Goal: Information Seeking & Learning: Learn about a topic

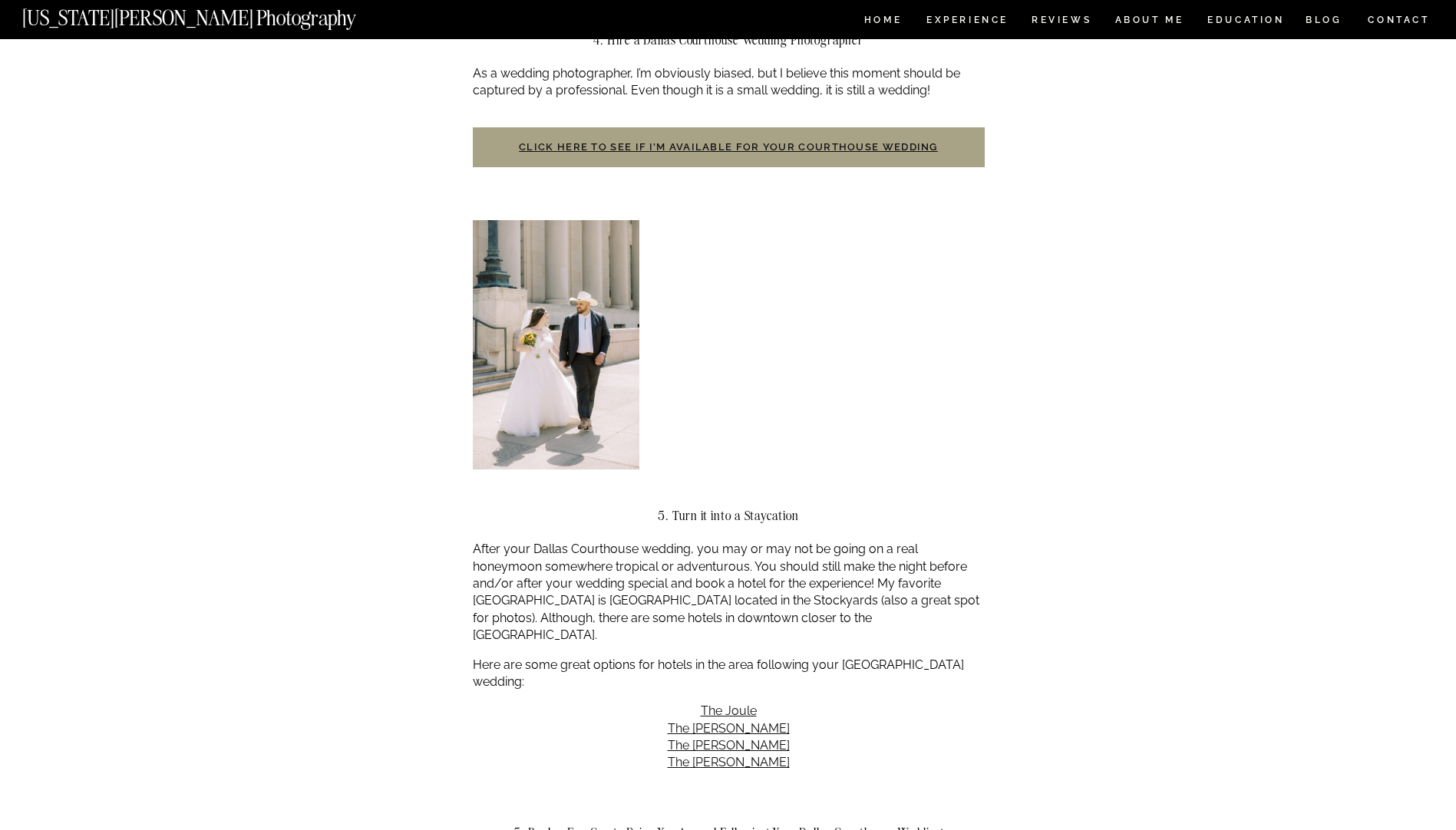
scroll to position [1611, 0]
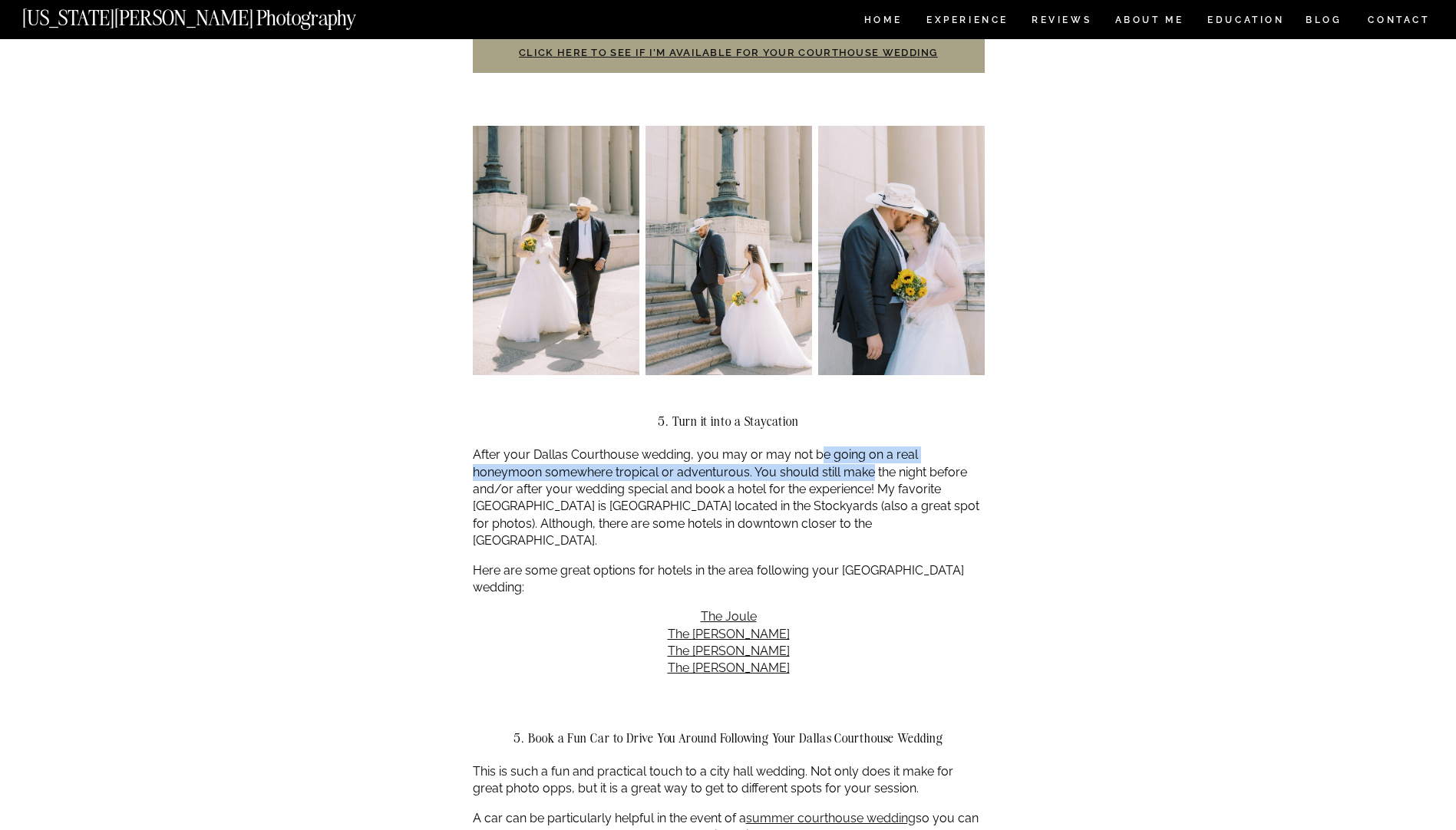
click at [816, 447] on p "After your Dallas Courthouse wedding, you may or may not be going on a real hon…" at bounding box center [728, 498] width 512 height 103
drag, startPoint x: 816, startPoint y: 444, endPoint x: 657, endPoint y: 467, distance: 160.7
click at [657, 467] on p "After your Dallas Courthouse wedding, you may or may not be going on a real hon…" at bounding box center [728, 498] width 512 height 103
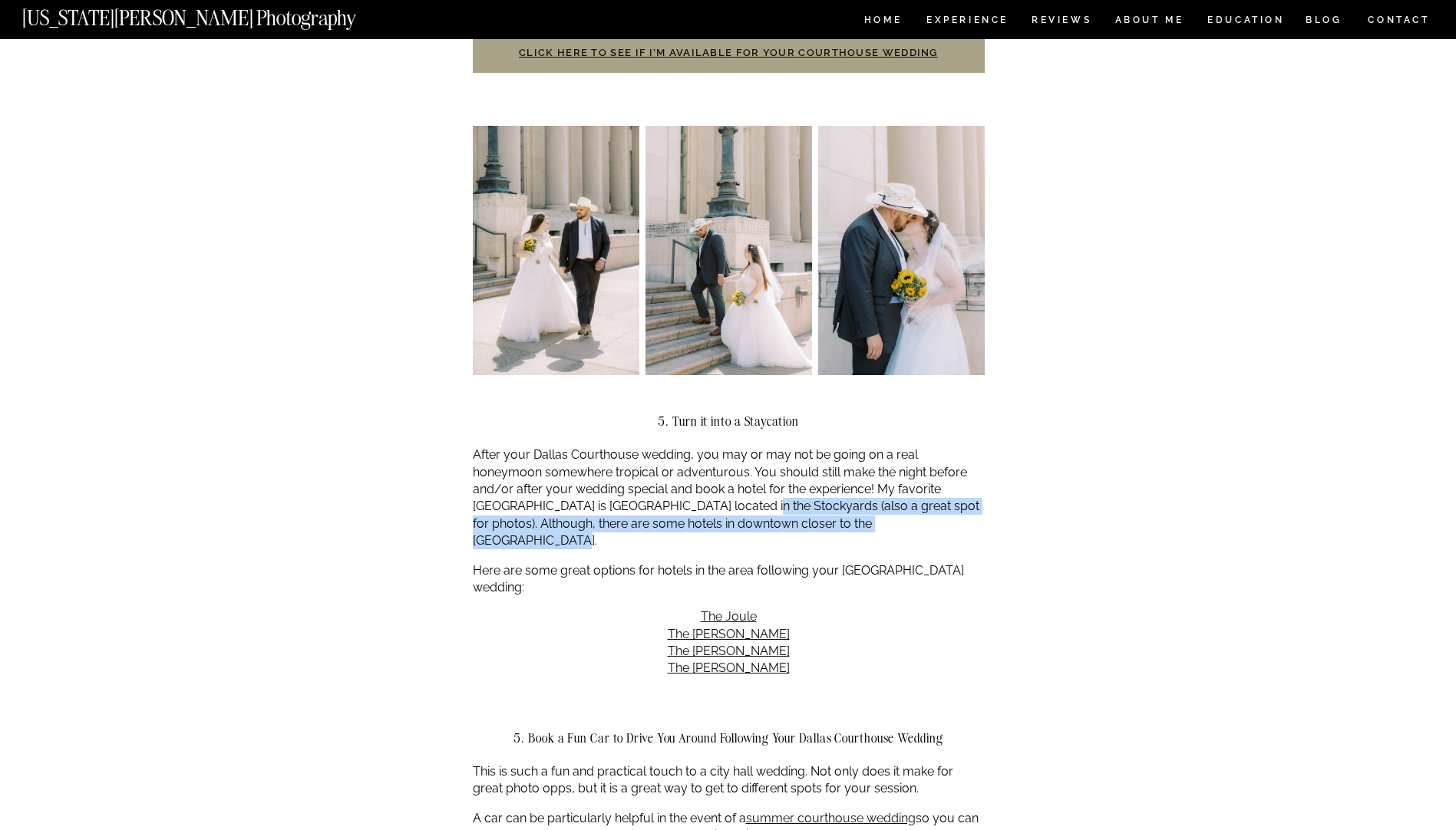
drag, startPoint x: 627, startPoint y: 493, endPoint x: 826, endPoint y: 510, distance: 199.7
click at [826, 510] on p "After your Dallas Courthouse wedding, you may or may not be going on a real hon…" at bounding box center [728, 498] width 512 height 103
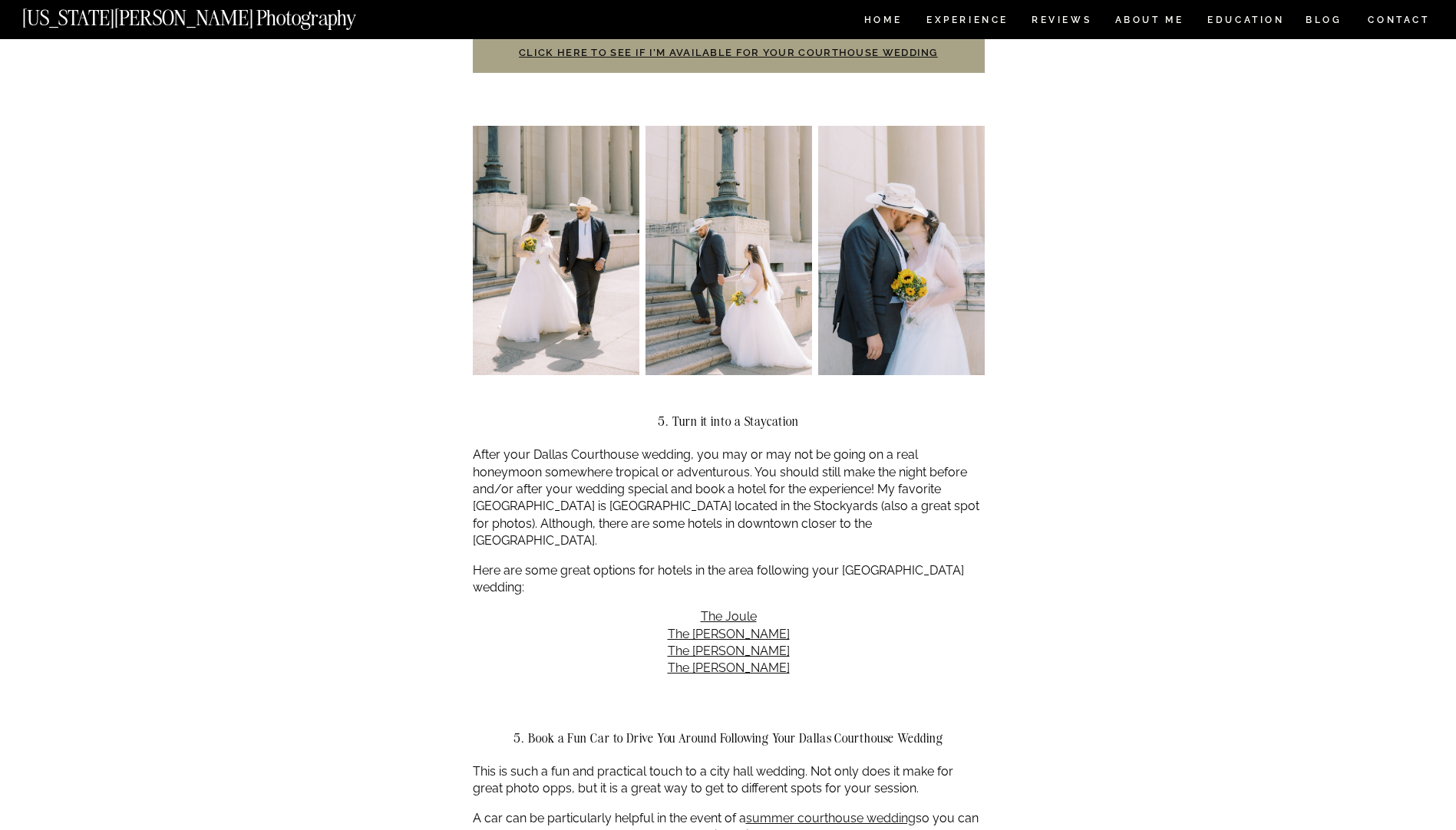
drag, startPoint x: 826, startPoint y: 510, endPoint x: 708, endPoint y: 518, distance: 118.3
click at [726, 522] on div "Why opt for a Dallas courthouse wedding? A courthouse ceremony can be just as (…" at bounding box center [728, 831] width 512 height 4186
click at [612, 563] on p "Here are some great options for hotels in the area following your [GEOGRAPHIC_D…" at bounding box center [728, 580] width 512 height 35
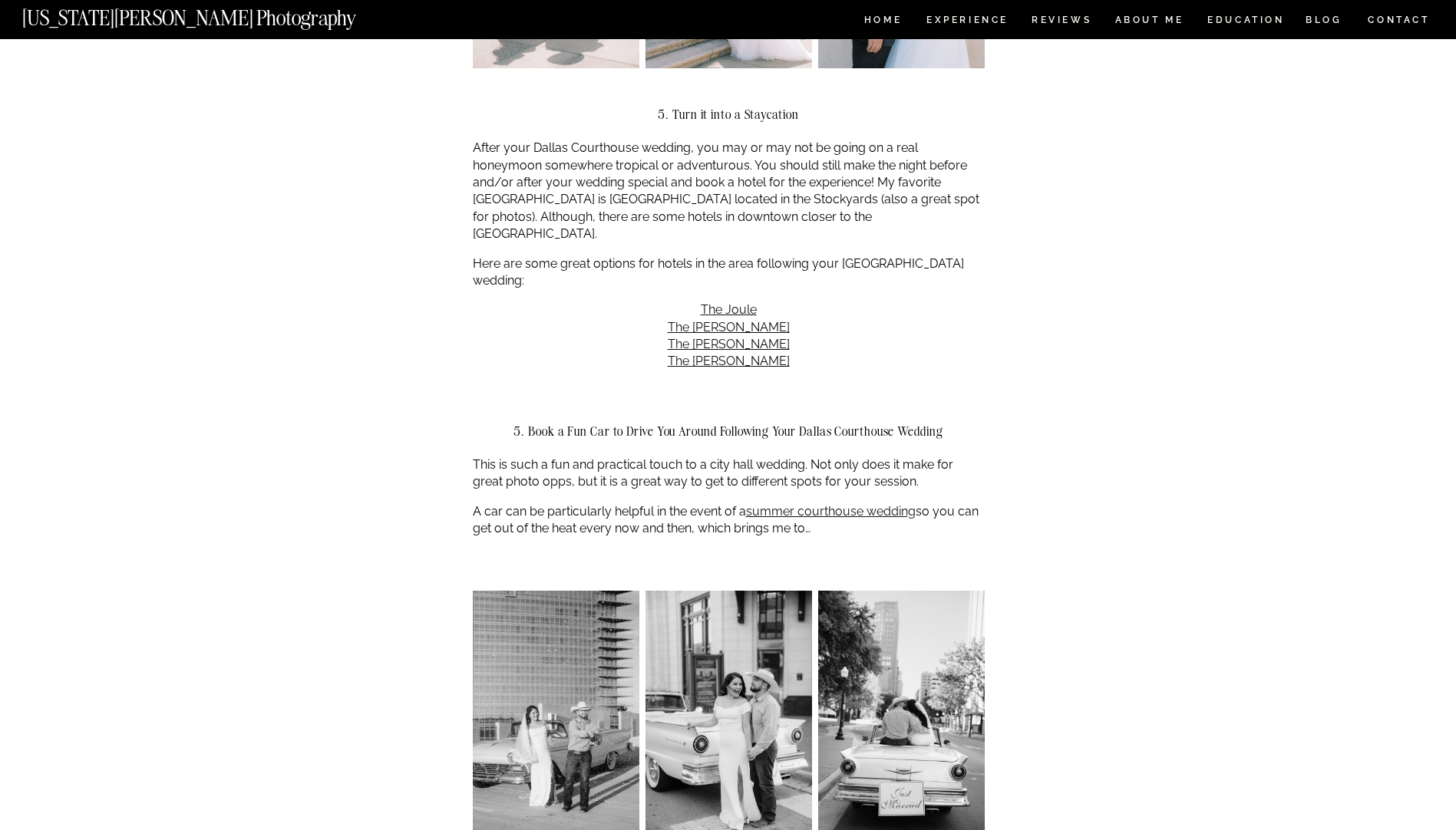
scroll to position [1995, 0]
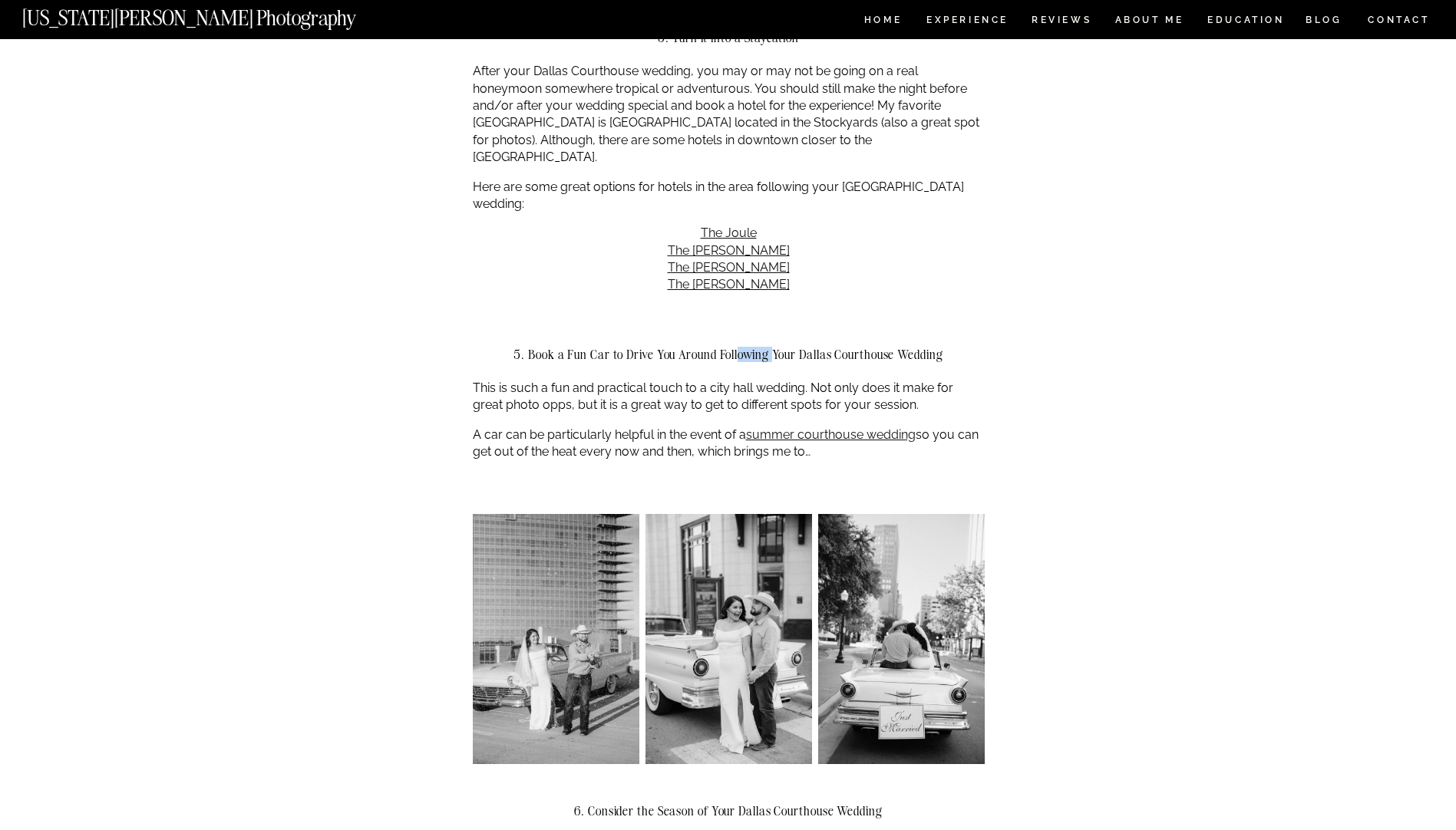
drag, startPoint x: 735, startPoint y: 323, endPoint x: 771, endPoint y: 326, distance: 36.1
click at [771, 347] on h2 "5. Book a Fun Car to Drive You Around Following Your Dallas Courthouse Wedding" at bounding box center [728, 354] width 512 height 14
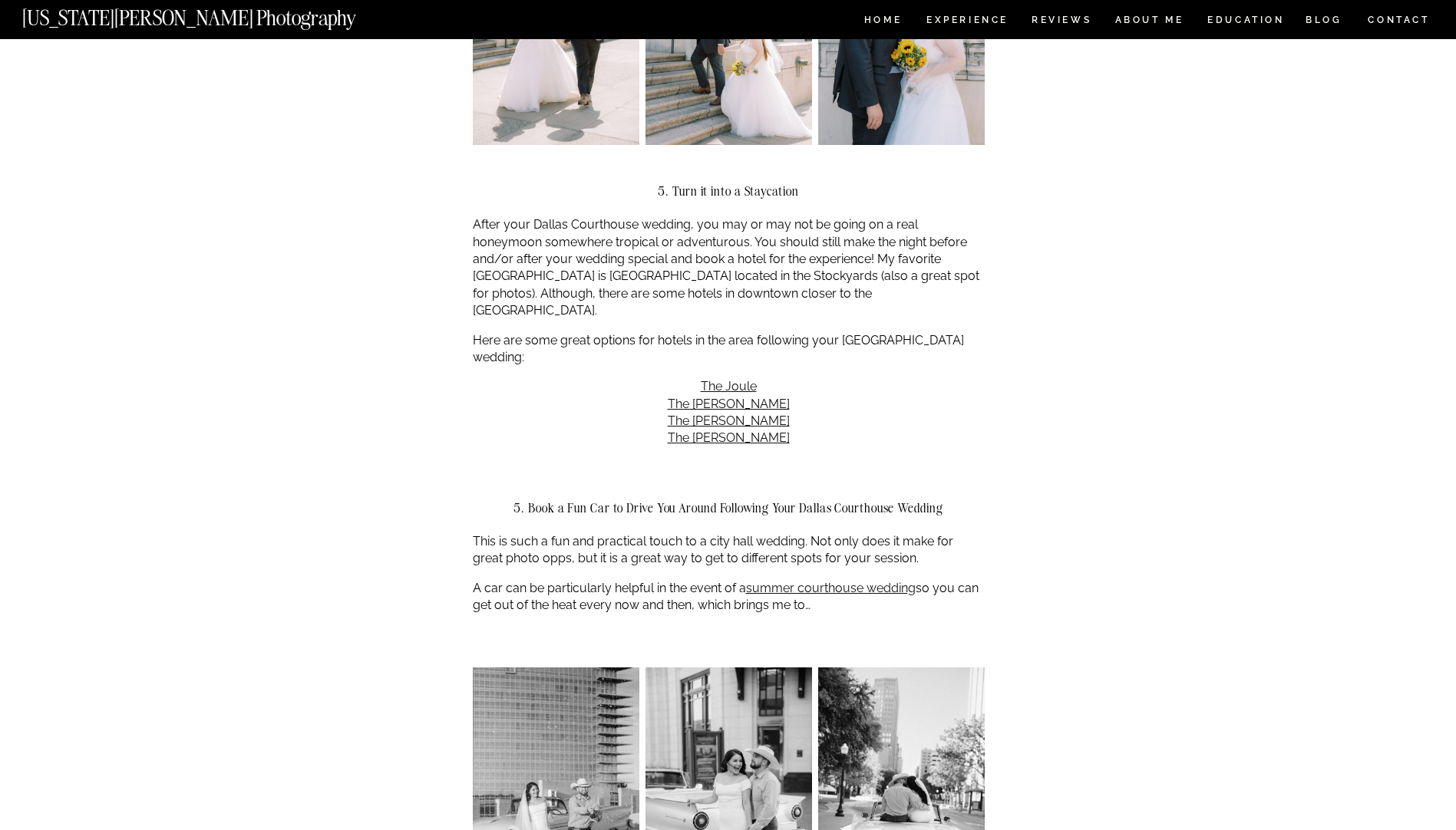
scroll to position [2148, 0]
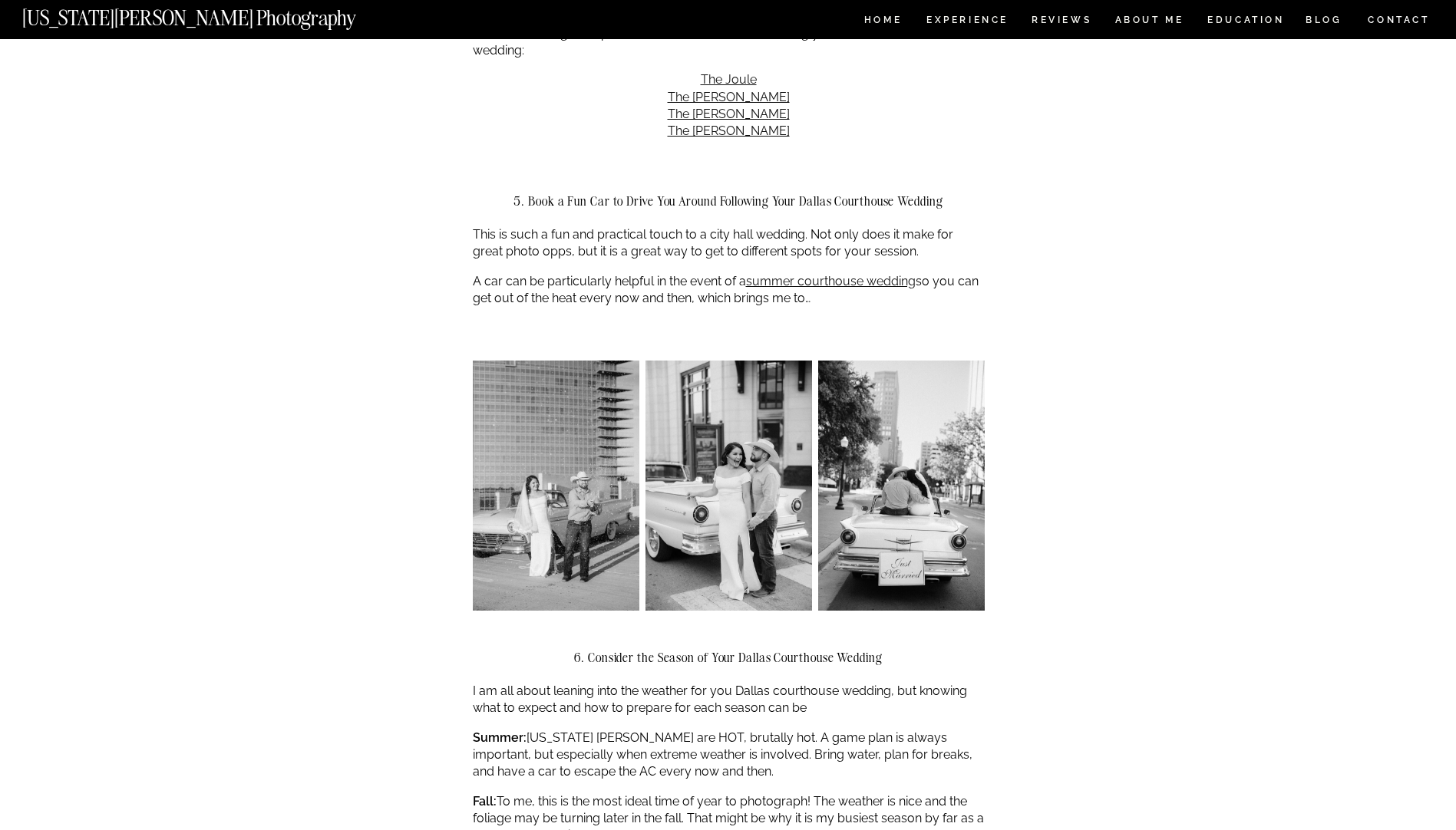
click at [624, 194] on h2 "5. Book a Fun Car to Drive You Around Following Your Dallas Courthouse Wedding" at bounding box center [728, 201] width 512 height 14
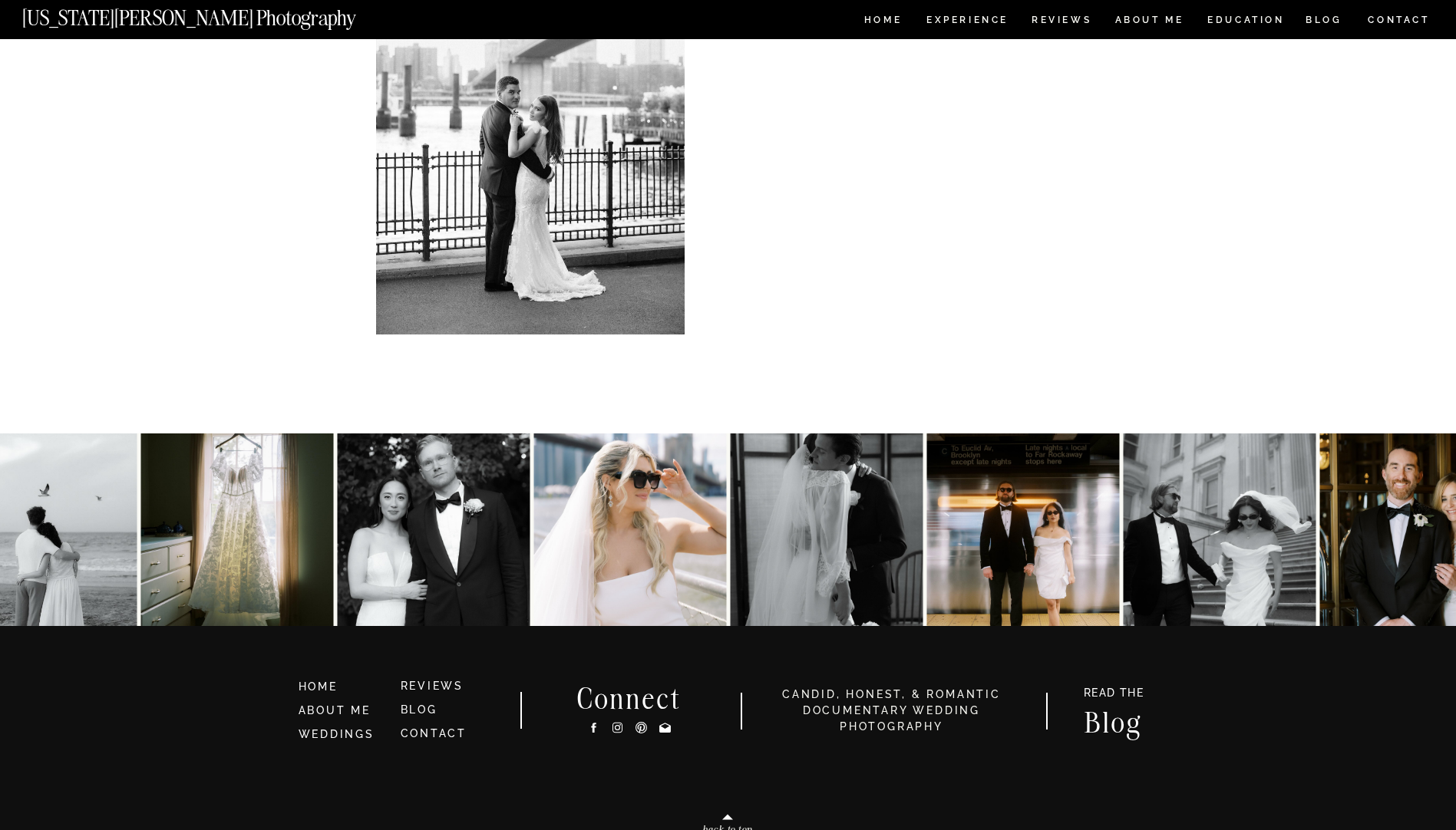
scroll to position [5447, 0]
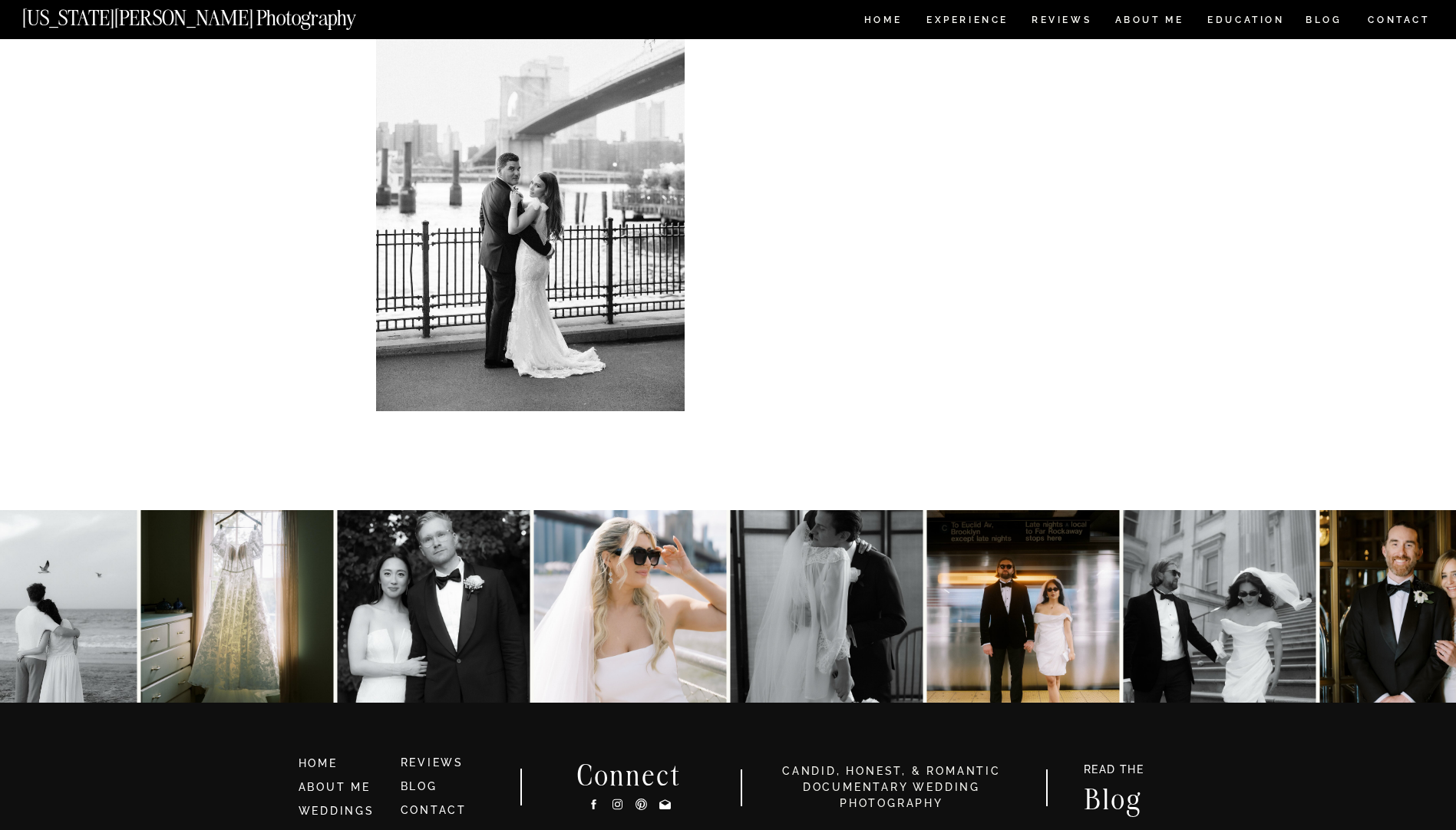
click at [1195, 620] on img at bounding box center [1219, 607] width 193 height 193
click at [1226, 656] on img at bounding box center [1219, 607] width 193 height 193
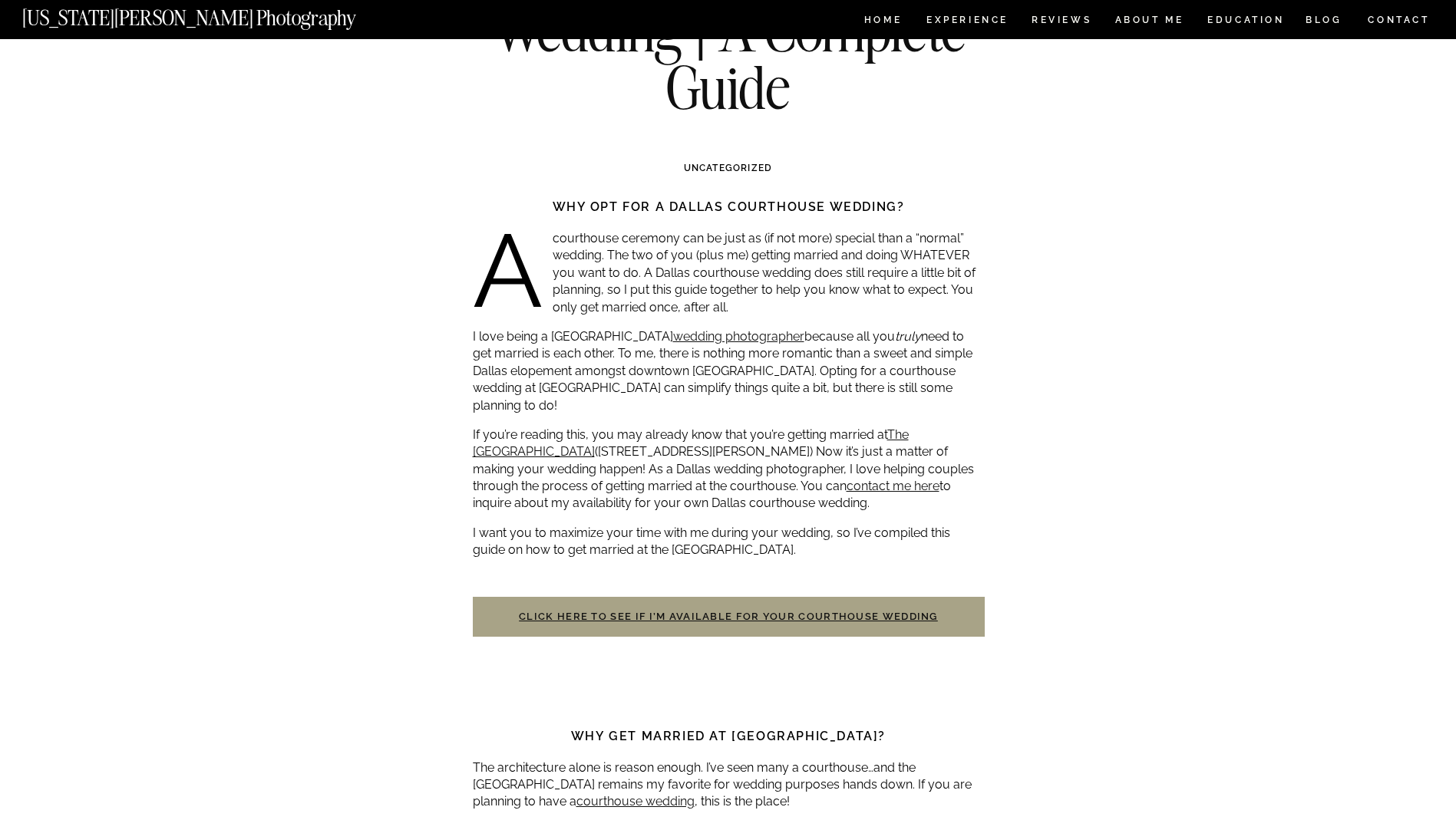
scroll to position [153, 0]
click at [908, 426] on link "The [GEOGRAPHIC_DATA]" at bounding box center [691, 442] width 436 height 32
